Goal: Information Seeking & Learning: Learn about a topic

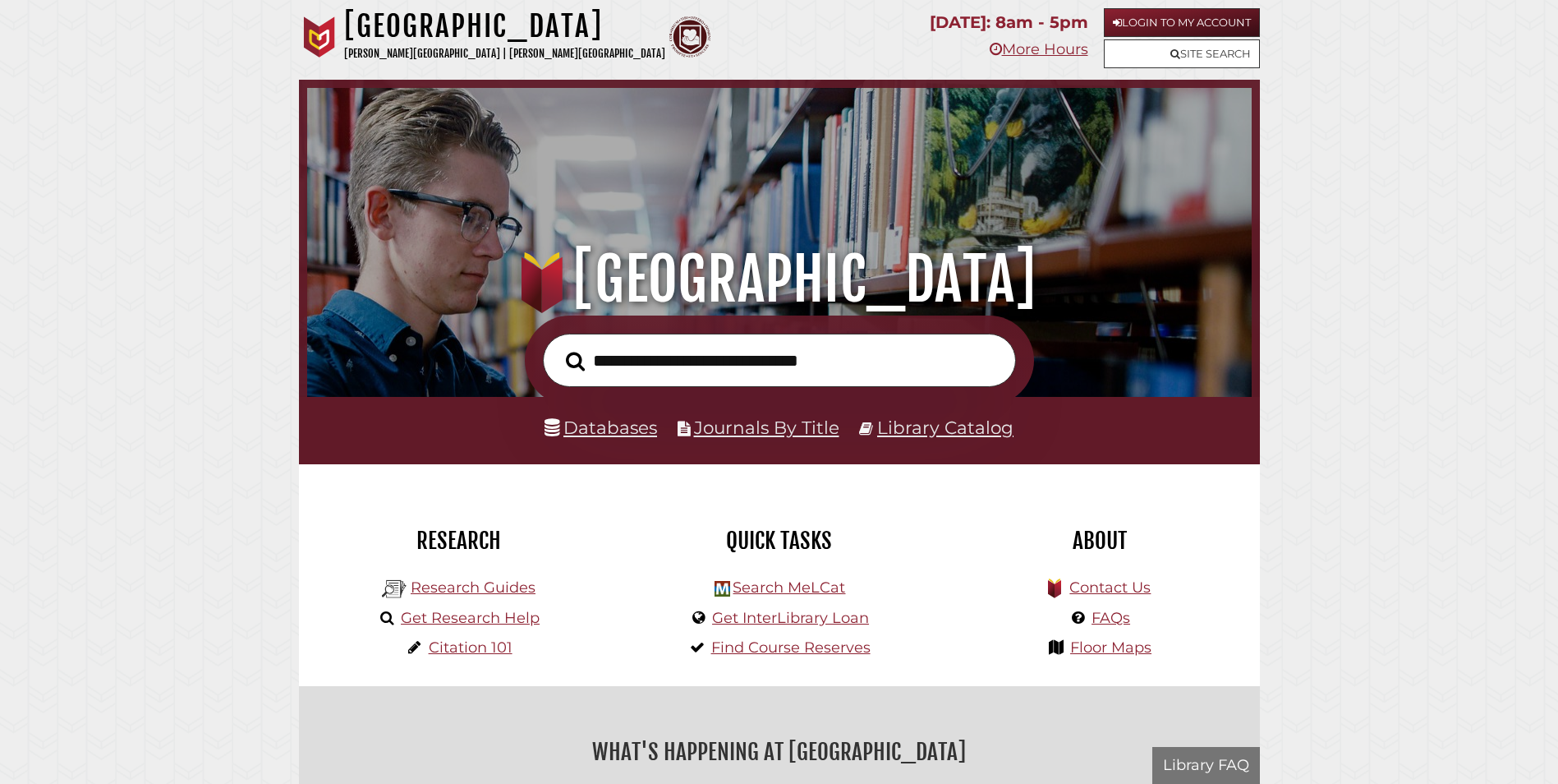
scroll to position [312, 937]
click at [622, 423] on link "Databases" at bounding box center [601, 427] width 112 height 21
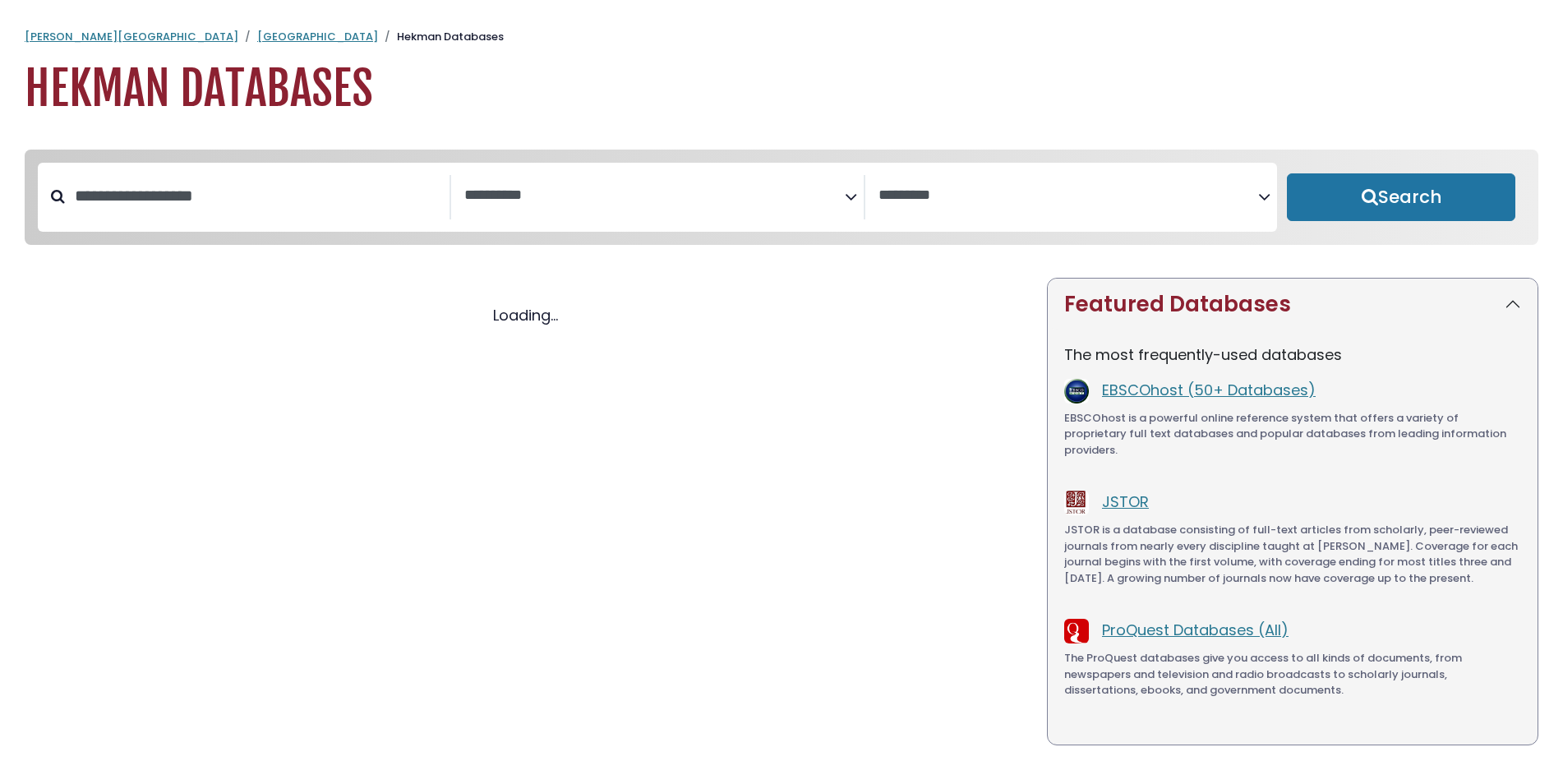
select select "Database Subject Filter"
select select "Database Vendors Filter"
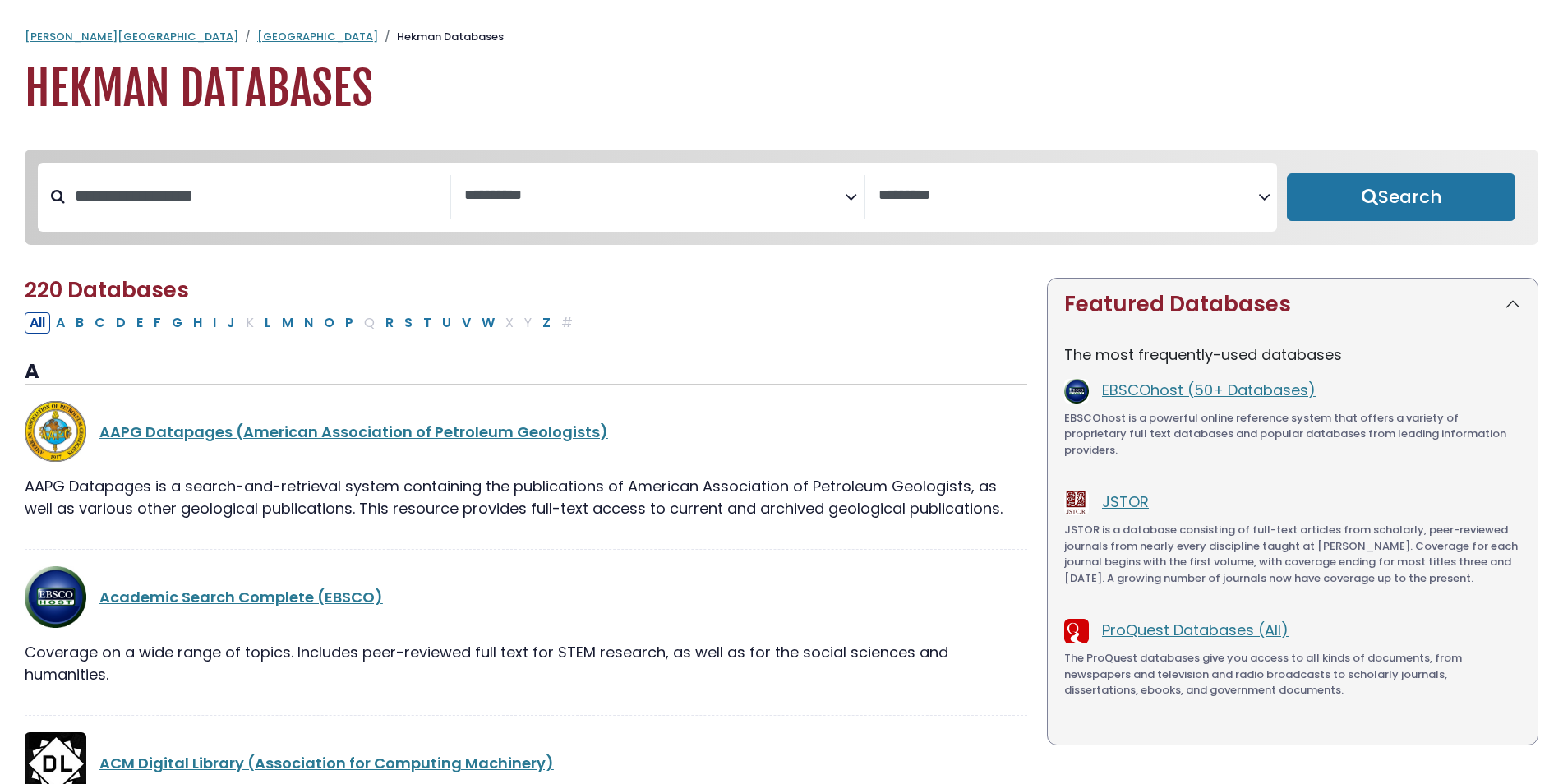
select select "Database Subject Filter"
select select "Database Vendors Filter"
click at [242, 200] on input "Search database by title or keyword" at bounding box center [257, 195] width 384 height 27
type input "****"
click at [1287, 174] on button "Search" at bounding box center [1401, 197] width 228 height 48
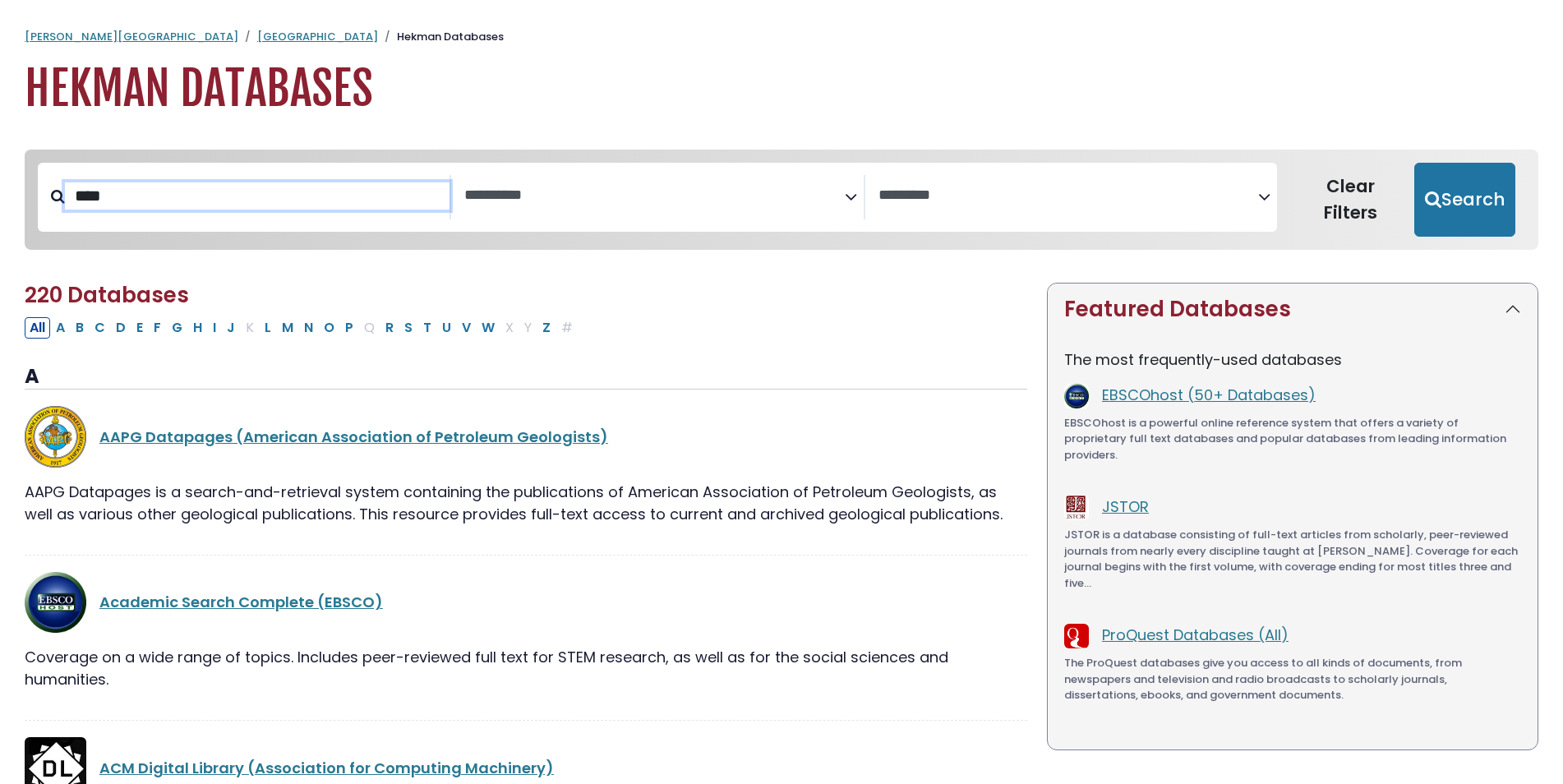
select select "Database Subject Filter"
select select "Database Vendors Filter"
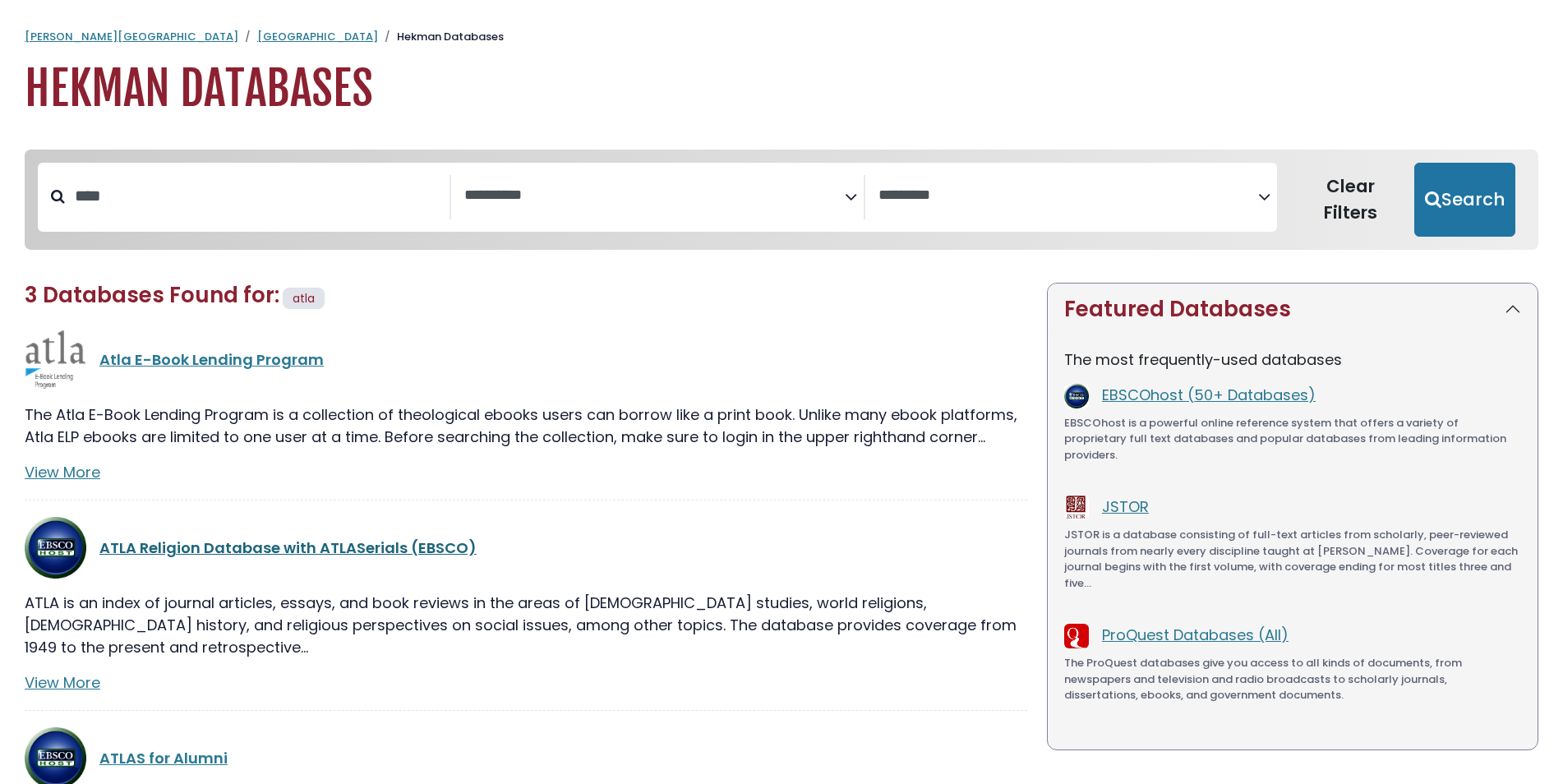
click at [291, 538] on link "ATLA Religion Database with ATLASerials (EBSCO)" at bounding box center [289, 548] width 378 height 20
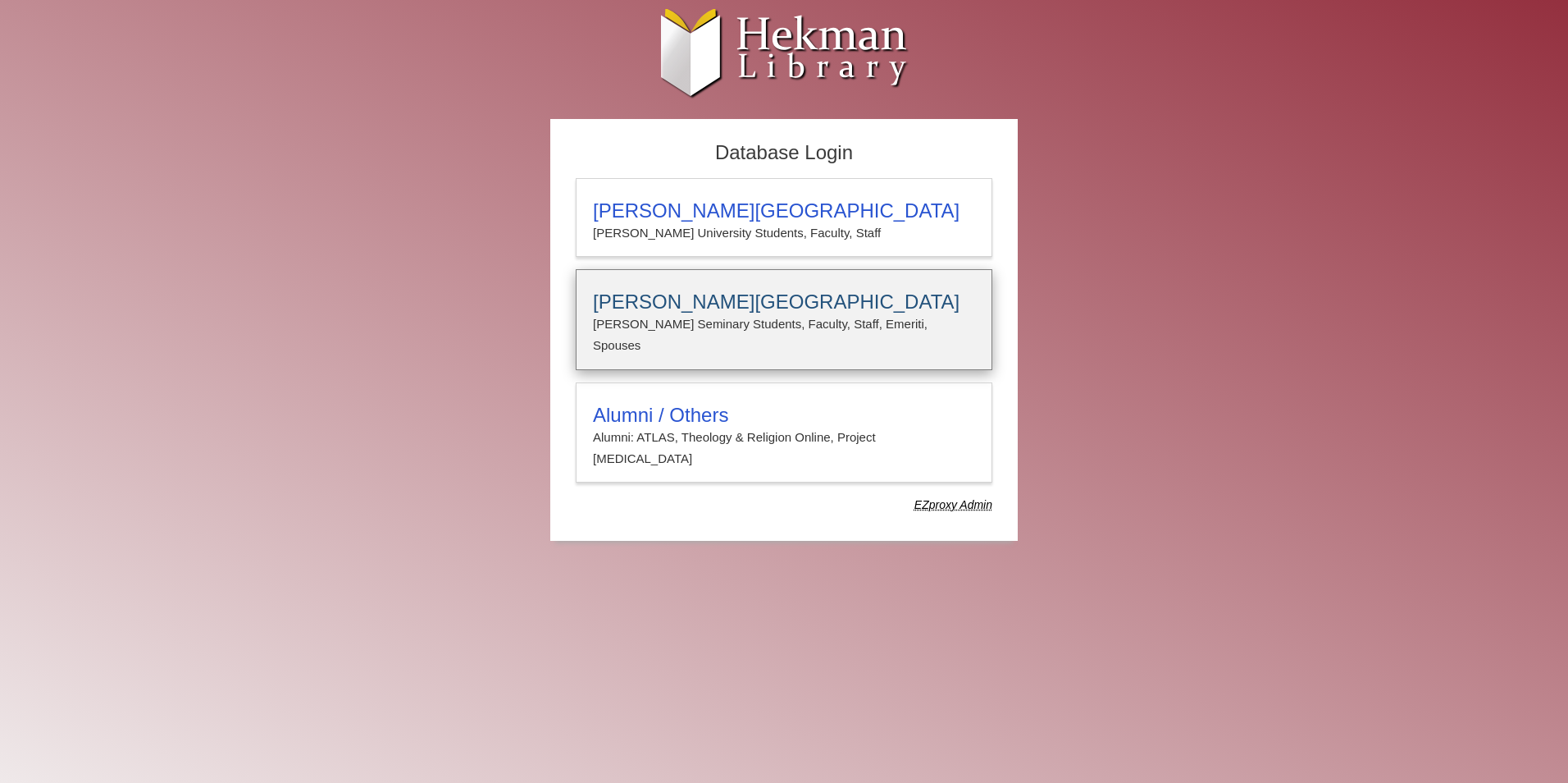
type input "**********"
click at [785, 322] on p "Calvin Seminary Students, Faculty, Staff, Emeriti, Spouses" at bounding box center [784, 335] width 383 height 44
